Goal: Check status

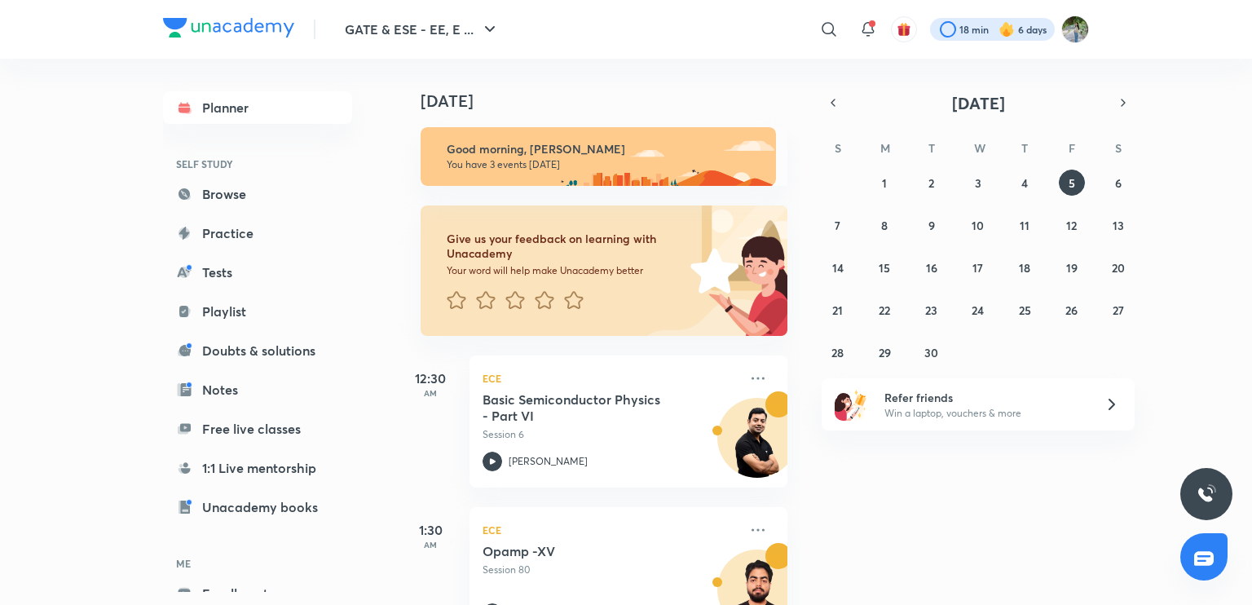
click at [1031, 33] on div at bounding box center [992, 29] width 125 height 23
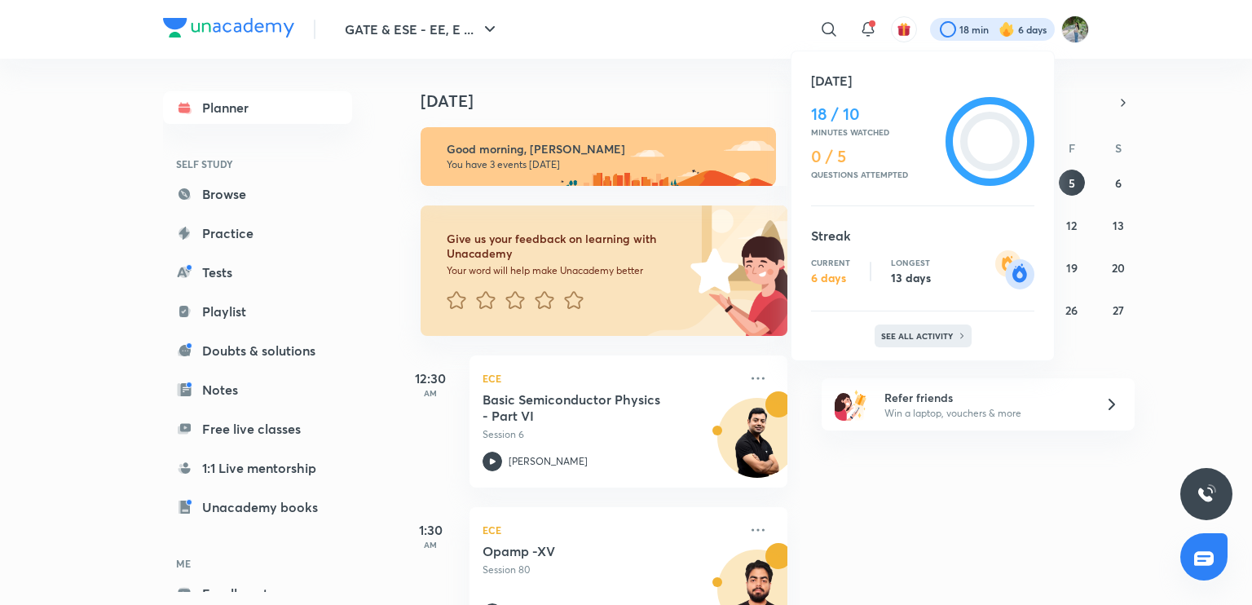
click at [933, 333] on p "See all activity" at bounding box center [919, 336] width 76 height 10
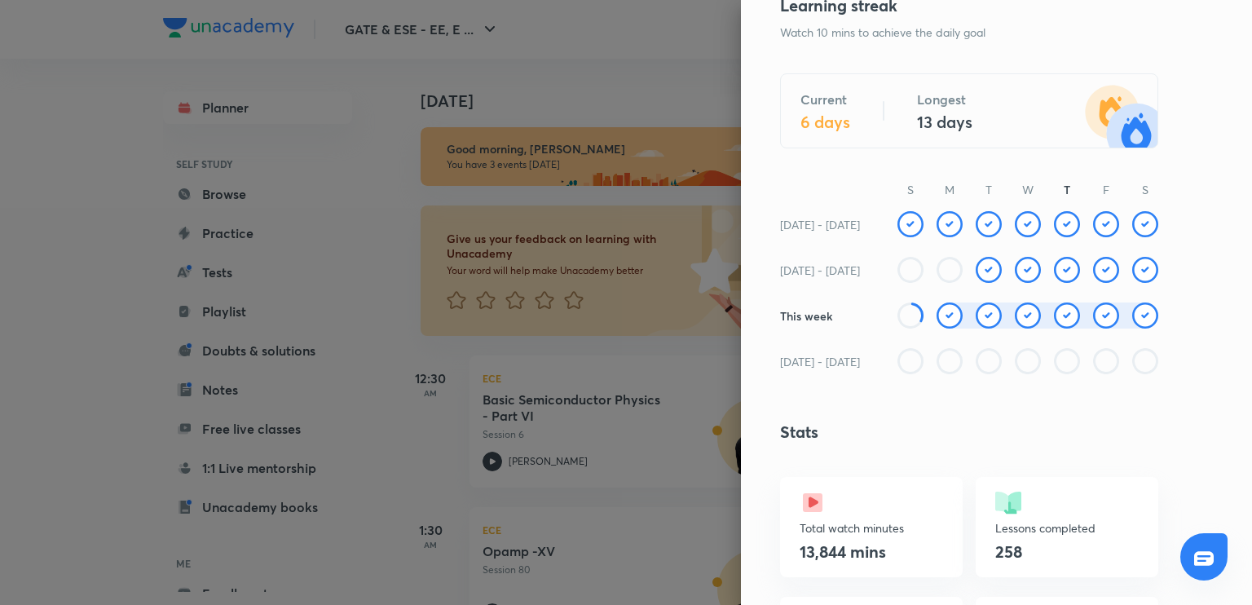
scroll to position [235, 0]
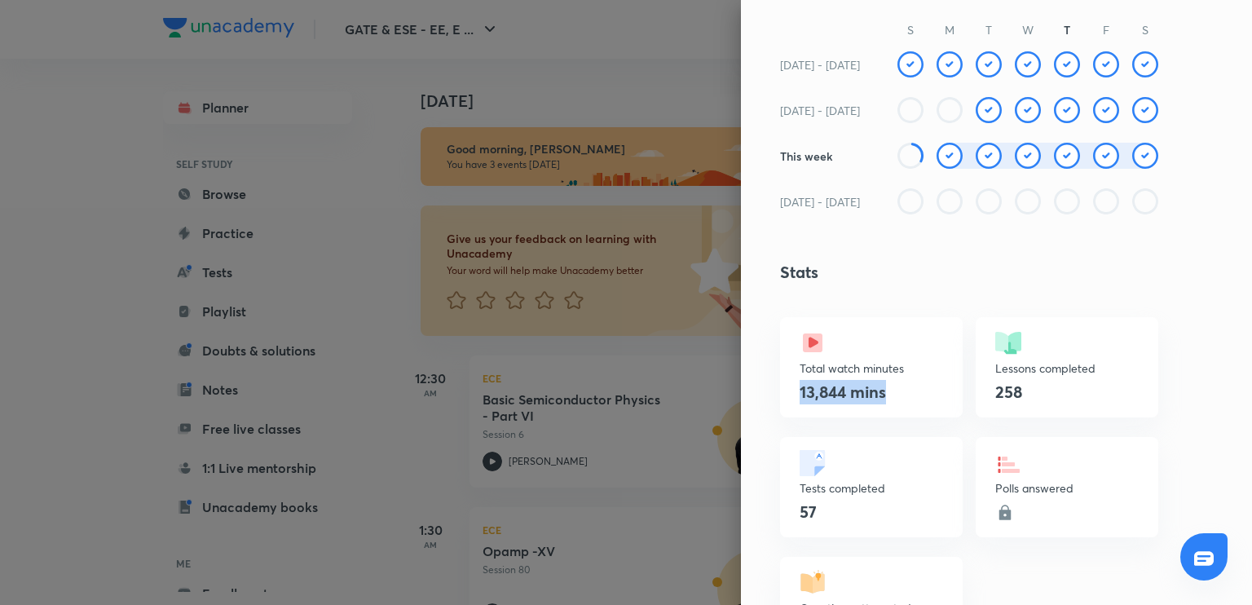
drag, startPoint x: 877, startPoint y: 388, endPoint x: 787, endPoint y: 394, distance: 90.7
click at [800, 394] on div "13,844 mins" at bounding box center [871, 392] width 143 height 24
copy h4 "13,844 mins"
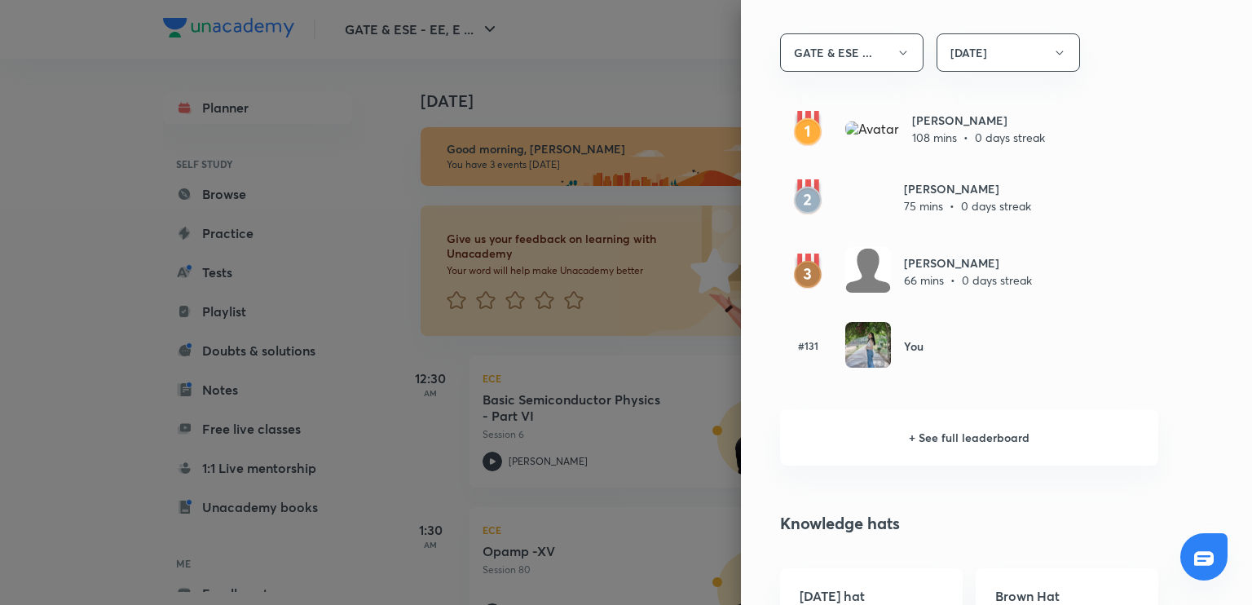
scroll to position [959, 0]
